Goal: Check status: Check status

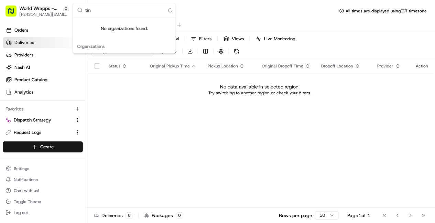
type input "tiny"
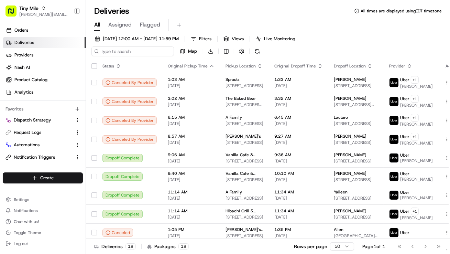
click at [139, 53] on input at bounding box center [132, 51] width 83 height 10
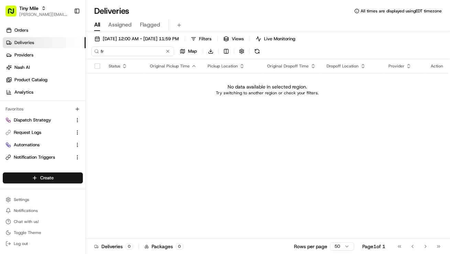
type input "f"
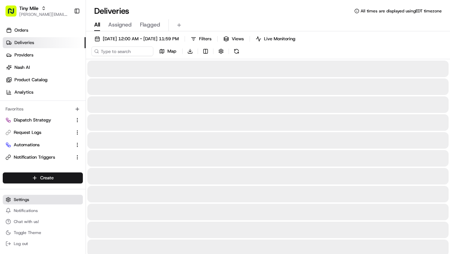
click at [22, 196] on button "Settings" at bounding box center [43, 200] width 80 height 10
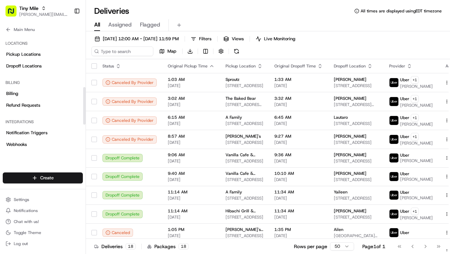
scroll to position [244, 0]
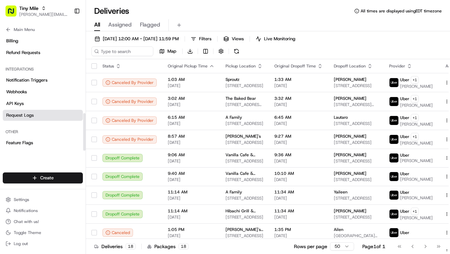
click at [40, 113] on link "Request Logs" at bounding box center [43, 115] width 80 height 11
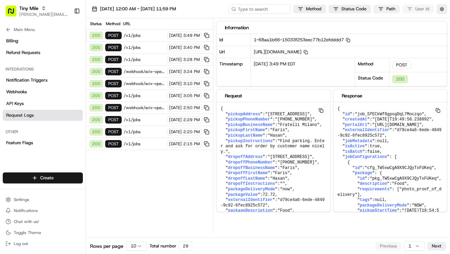
click at [385, 11] on html "Tiny Mile [EMAIL_ADDRESS][DOMAIN_NAME] Toggle Sidebar Orders Deliveries Provide…" at bounding box center [225, 127] width 450 height 254
click at [362, 9] on html "Tiny Mile [EMAIL_ADDRESS][DOMAIN_NAME] Toggle Sidebar Orders Deliveries Provide…" at bounding box center [225, 127] width 450 height 254
click at [356, 9] on html "Tiny Mile [EMAIL_ADDRESS][DOMAIN_NAME] Toggle Sidebar Orders Deliveries Provide…" at bounding box center [225, 127] width 450 height 254
click at [140, 222] on html "Tiny Mile [EMAIL_ADDRESS][DOMAIN_NAME] Toggle Sidebar Orders Deliveries Provide…" at bounding box center [225, 127] width 450 height 254
click at [141, 222] on html "Tiny Mile [EMAIL_ADDRESS][DOMAIN_NAME] Toggle Sidebar Orders Deliveries Provide…" at bounding box center [225, 127] width 450 height 254
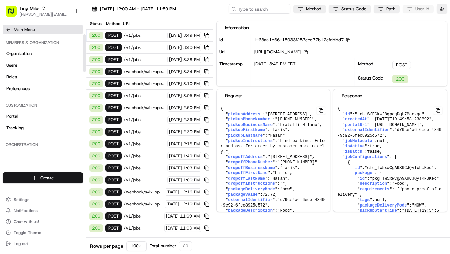
click at [6, 30] on icon at bounding box center [9, 30] width 6 height 6
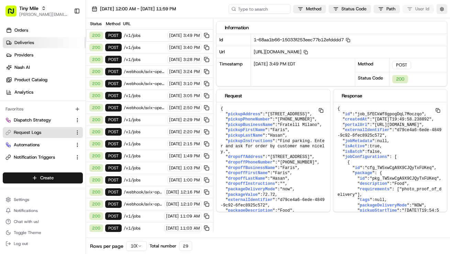
click at [22, 44] on span "Deliveries" at bounding box center [24, 43] width 20 height 6
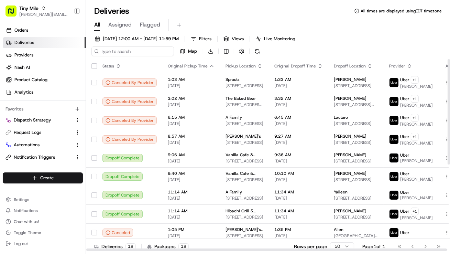
click at [142, 53] on input at bounding box center [132, 51] width 83 height 10
paste input "job_dJYrtQoitGWxuUfqskNCNr"
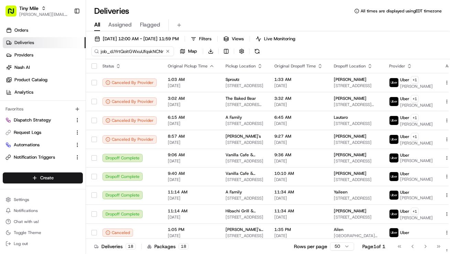
type input "job_dJYrtQoitGWxuUfqskNCNr"
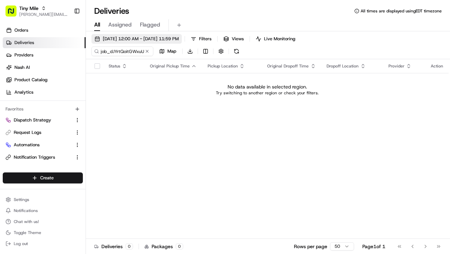
click at [138, 39] on span "[DATE] 12:00 AM - [DATE] 11:59 PM" at bounding box center [141, 39] width 76 height 6
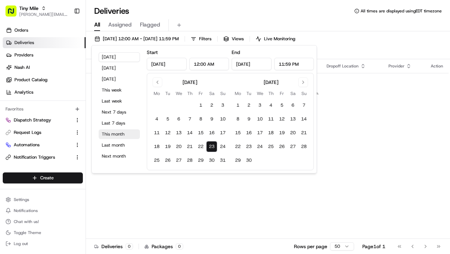
click at [114, 135] on button "This month" at bounding box center [119, 134] width 41 height 10
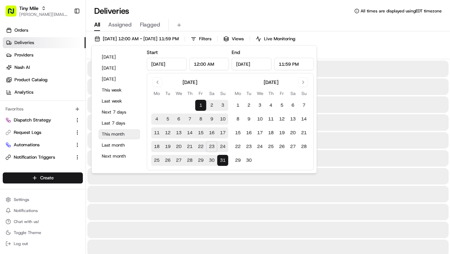
type input "[DATE]"
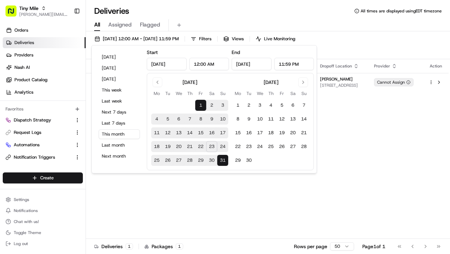
click at [211, 12] on div "Deliveries All times are displayed using EDT timezone" at bounding box center [268, 11] width 364 height 11
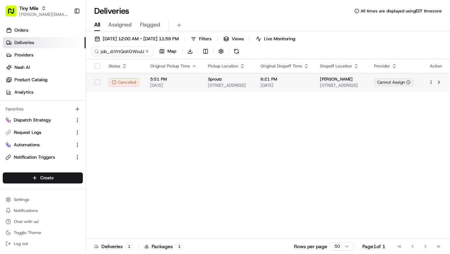
click at [190, 83] on span "[DATE]" at bounding box center [173, 86] width 47 height 6
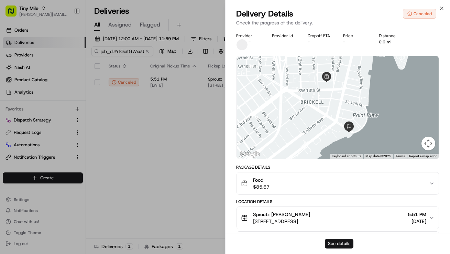
click at [338, 222] on button "See details" at bounding box center [339, 244] width 29 height 10
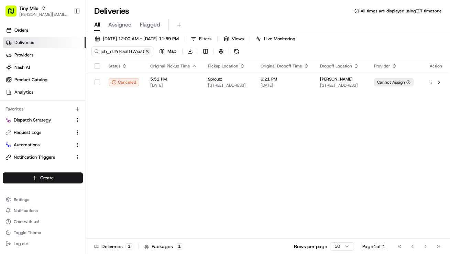
click at [149, 50] on button at bounding box center [147, 51] width 7 height 7
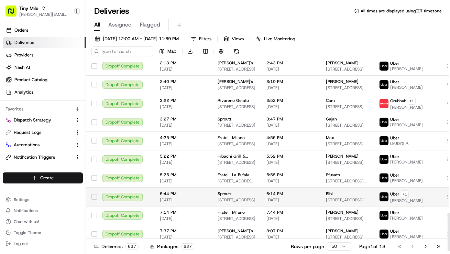
scroll to position [768, 0]
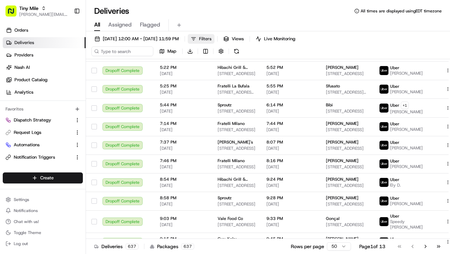
click at [215, 35] on button "Filters" at bounding box center [201, 39] width 27 height 10
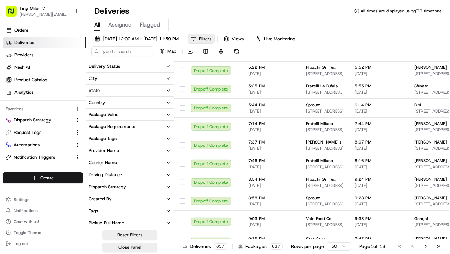
click at [211, 29] on div "All Assigned Flagged" at bounding box center [268, 25] width 364 height 12
click at [147, 41] on span "[DATE] 12:00 AM - [DATE] 11:59 PM" at bounding box center [141, 39] width 76 height 6
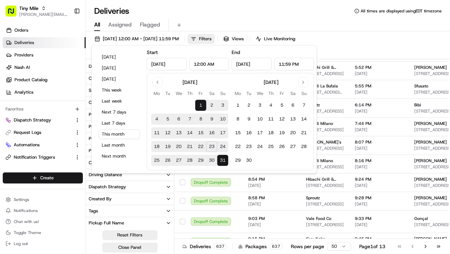
click at [200, 145] on button "22" at bounding box center [200, 146] width 11 height 11
type input "[DATE]"
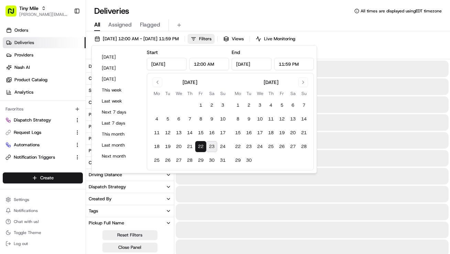
click at [200, 146] on button "22" at bounding box center [200, 146] width 11 height 11
click at [225, 20] on div "All Assigned Flagged" at bounding box center [268, 25] width 364 height 12
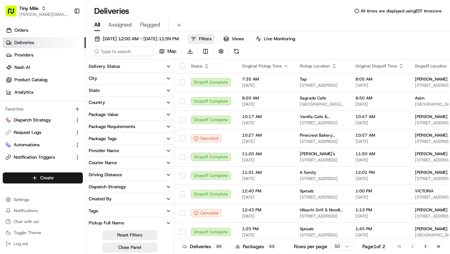
click at [122, 68] on button "Delivery Status" at bounding box center [130, 67] width 88 height 12
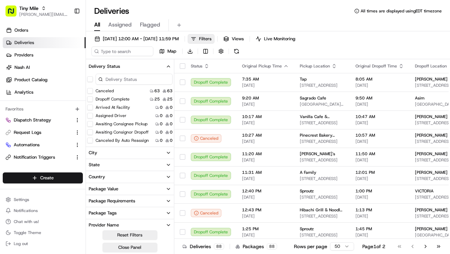
click at [90, 91] on button "Canceled" at bounding box center [90, 91] width 6 height 6
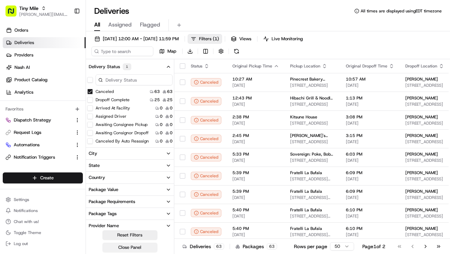
click at [137, 222] on button "Close Panel" at bounding box center [129, 247] width 55 height 10
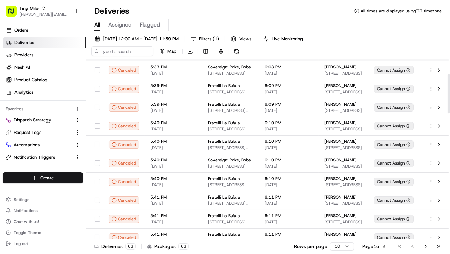
scroll to position [132, 0]
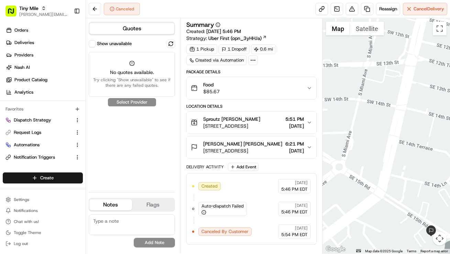
click at [93, 43] on button "Show unavailable" at bounding box center [92, 43] width 7 height 7
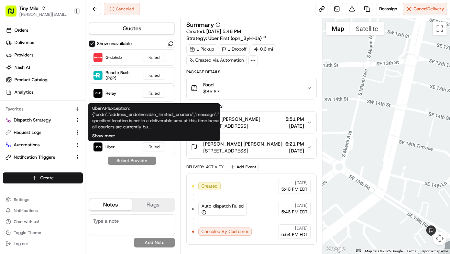
click at [112, 136] on button "Show more" at bounding box center [103, 136] width 23 height 6
